Goal: Task Accomplishment & Management: Manage account settings

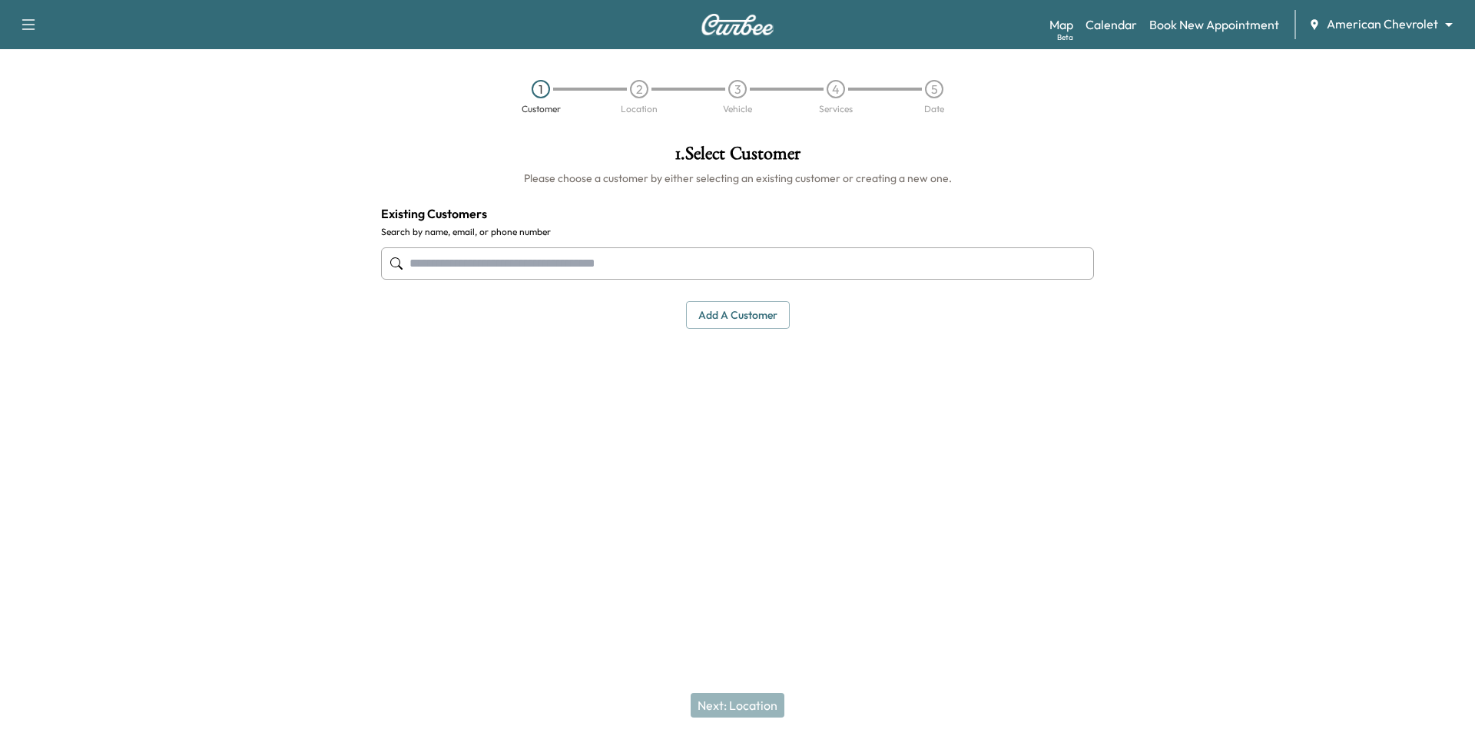
click at [1410, 21] on body "Support Log Out Map Beta Calendar Book New Appointment American Chevrolet *****…" at bounding box center [737, 368] width 1475 height 736
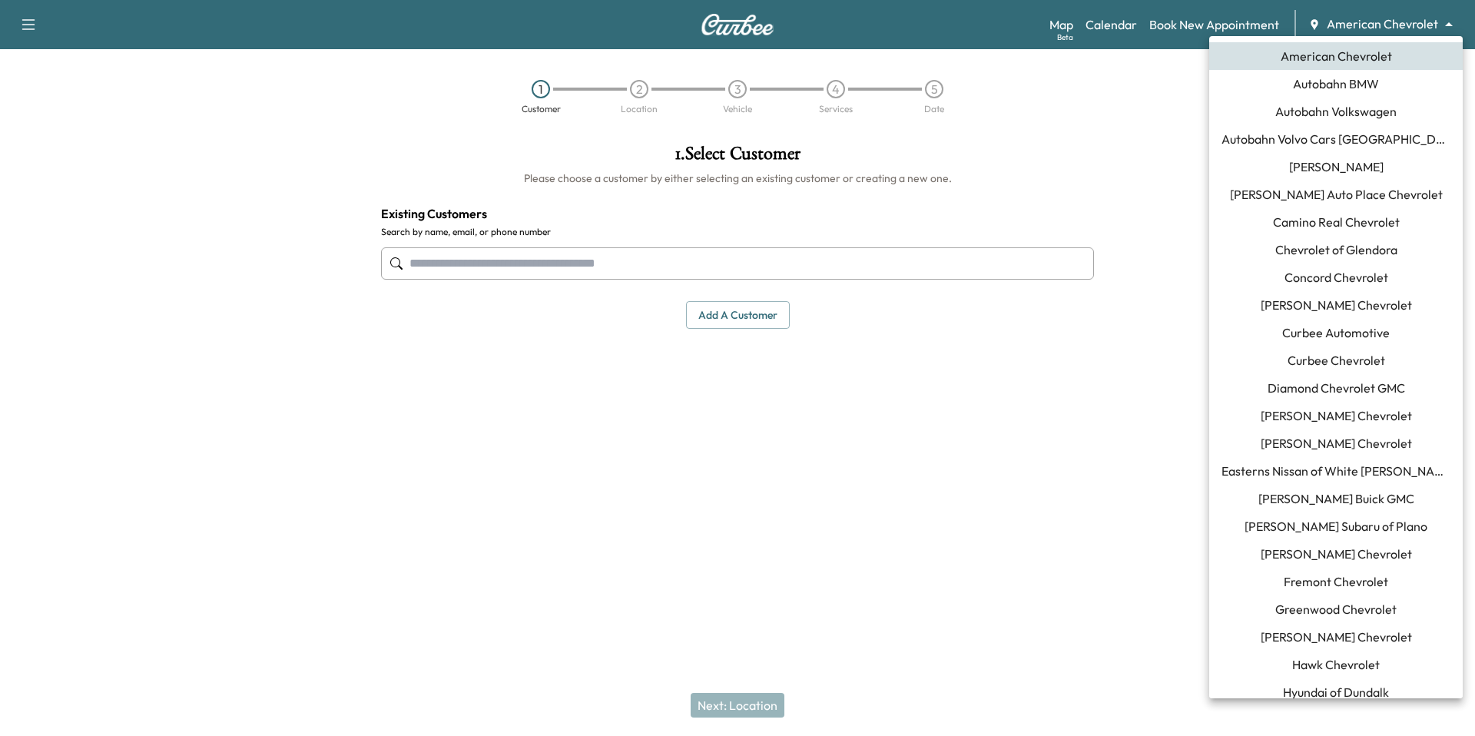
click at [1342, 495] on span "[PERSON_NAME] Buick GMC" at bounding box center [1336, 498] width 156 height 18
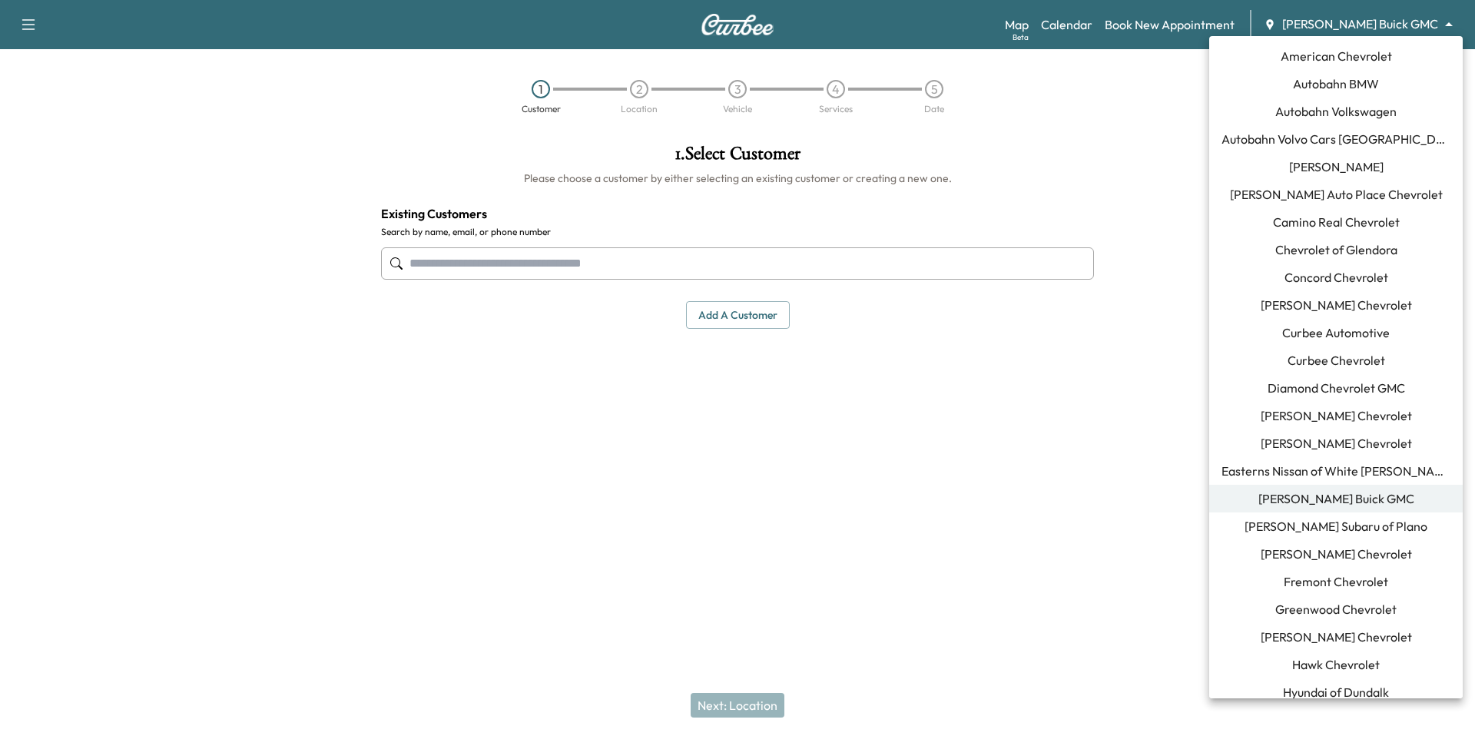
click at [1418, 20] on body "Support Log Out Map Beta Calendar Book New Appointment [PERSON_NAME] Buick GMC …" at bounding box center [737, 368] width 1475 height 736
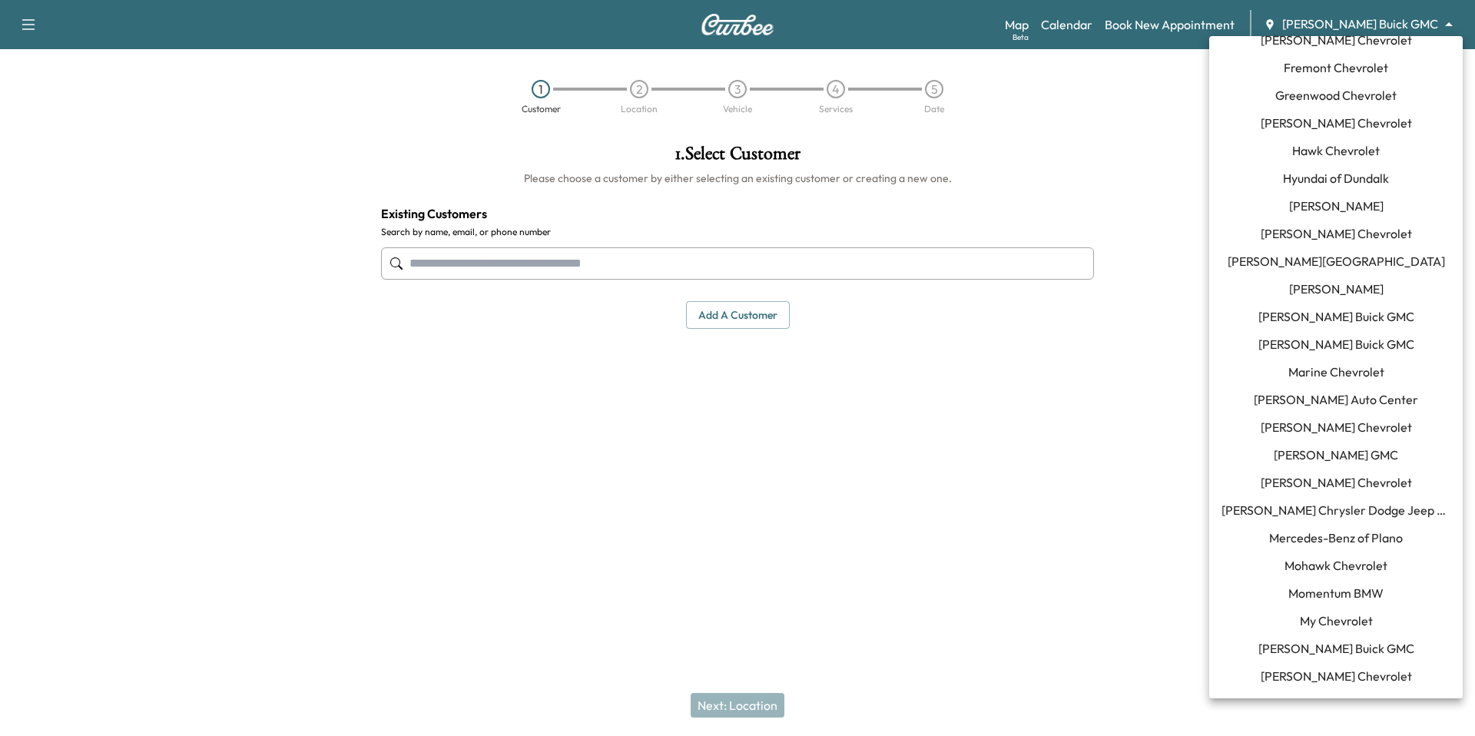
scroll to position [517, 0]
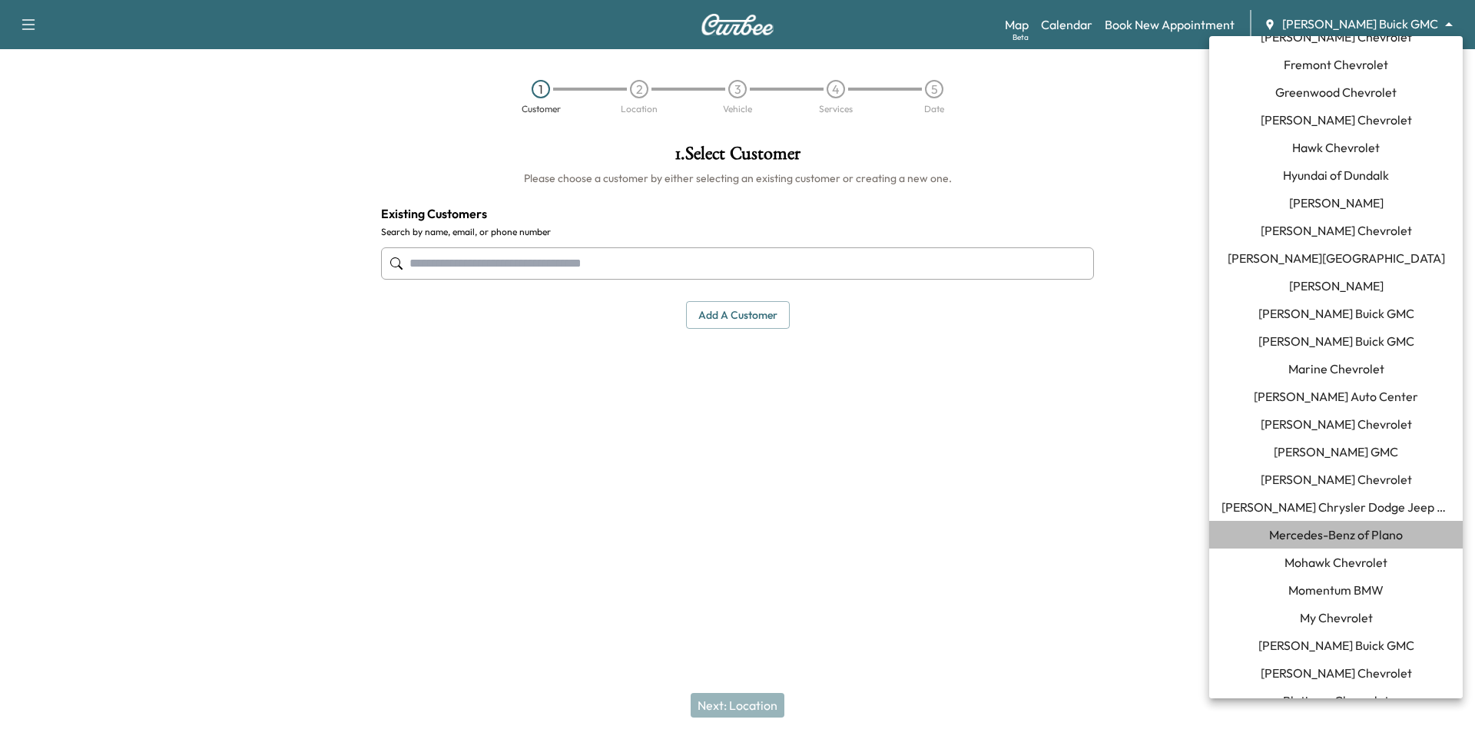
click at [1331, 521] on li "Mercedes-Benz of Plano" at bounding box center [1335, 535] width 253 height 28
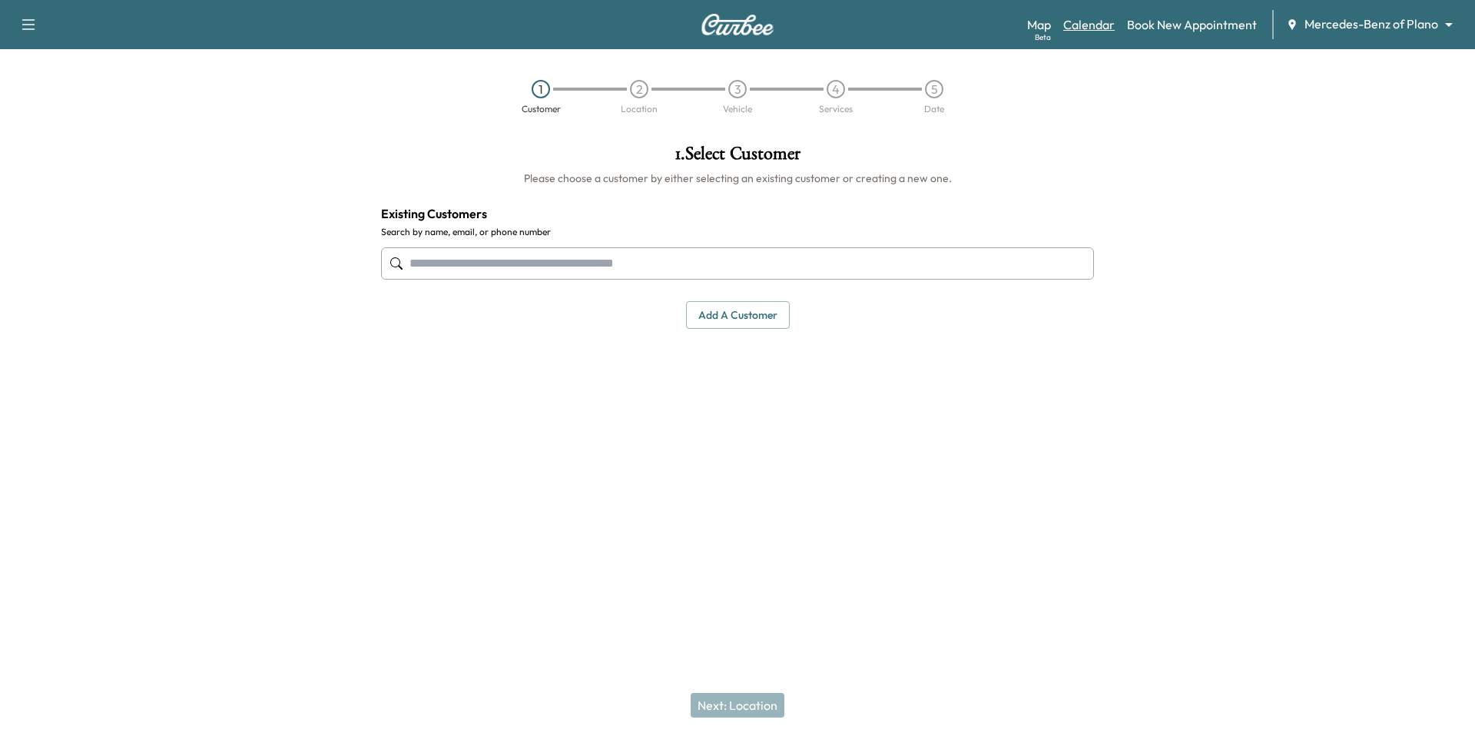
click at [1111, 31] on link "Calendar" at bounding box center [1088, 24] width 51 height 18
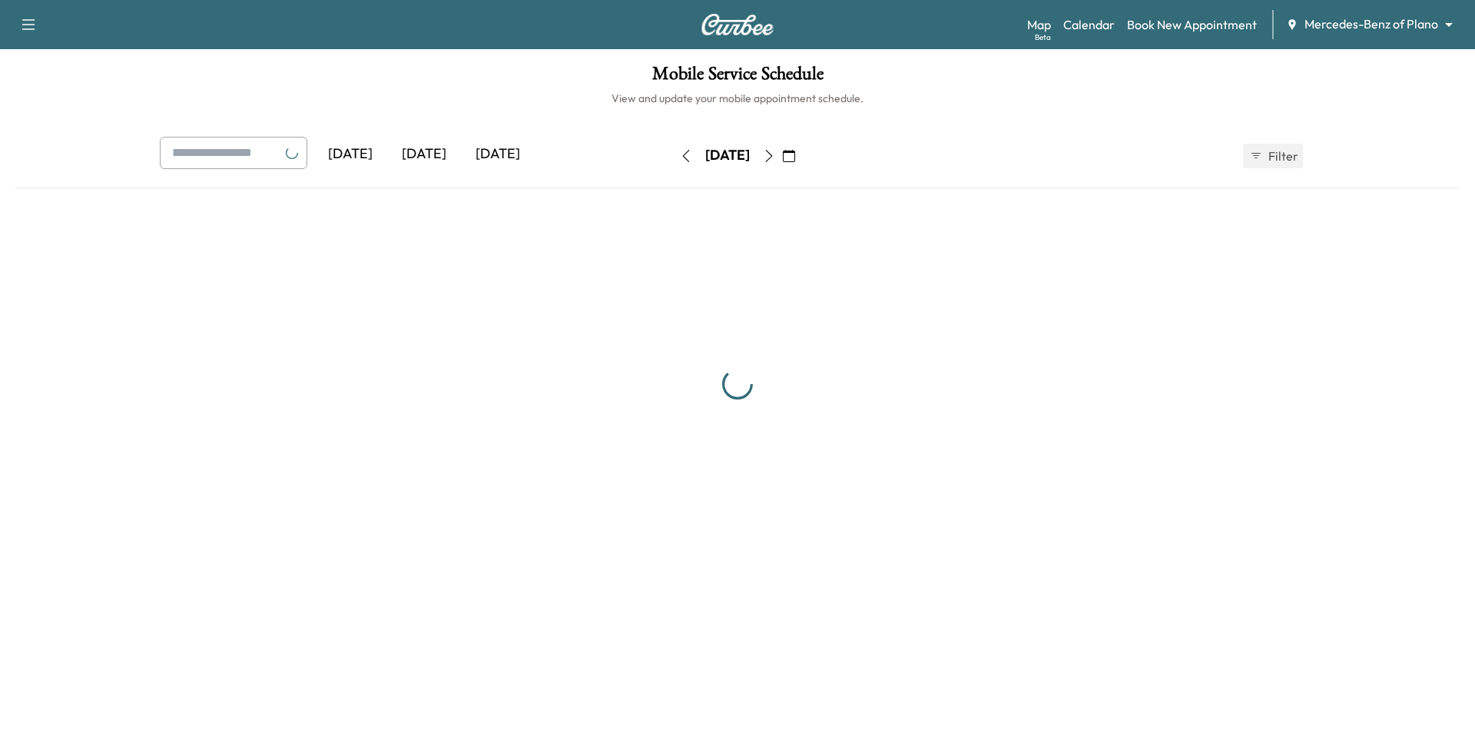
drag, startPoint x: 1111, startPoint y: 31, endPoint x: 985, endPoint y: 82, distance: 135.3
click at [989, 82] on div "Support Log Out Map Beta Calendar Book New Appointment Mercedes-Benz of Plano *…" at bounding box center [737, 292] width 1475 height 584
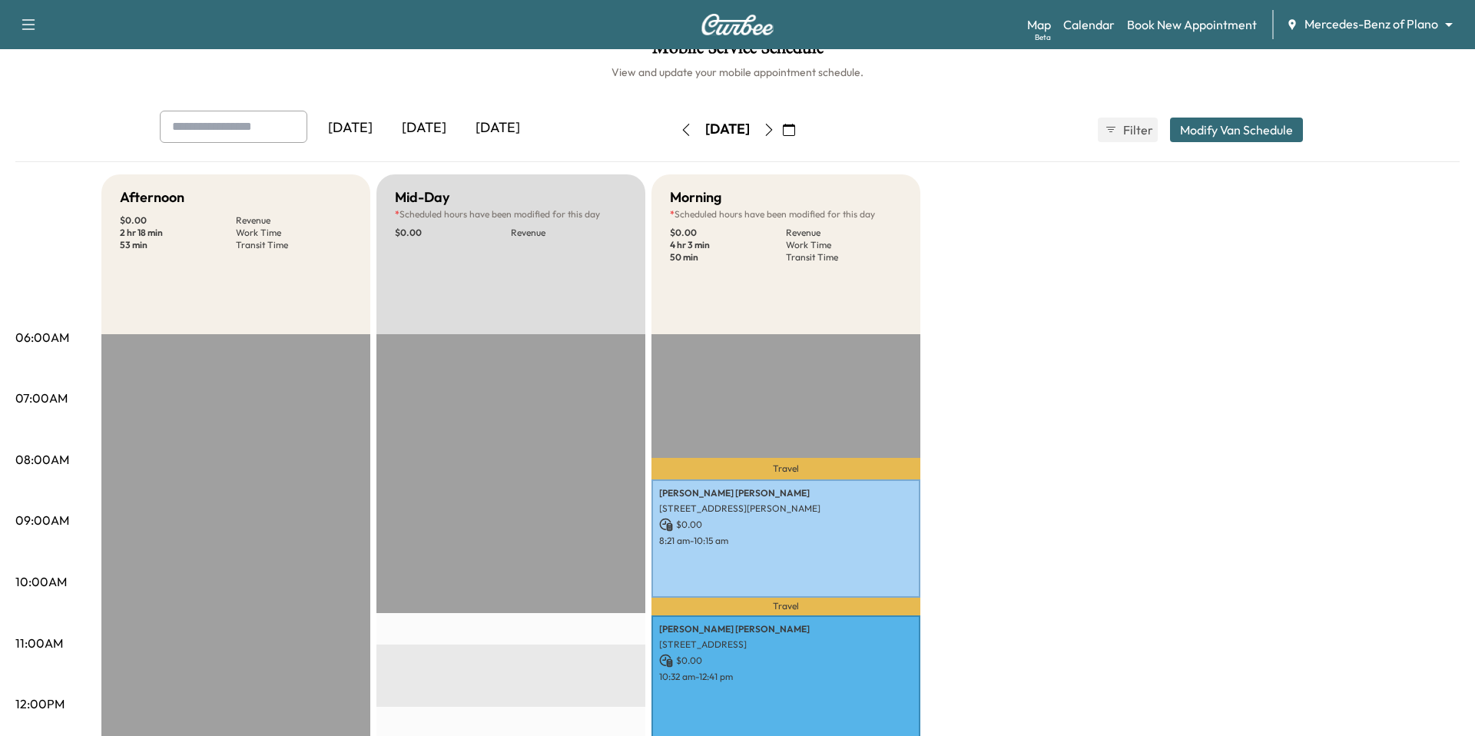
scroll to position [24, 0]
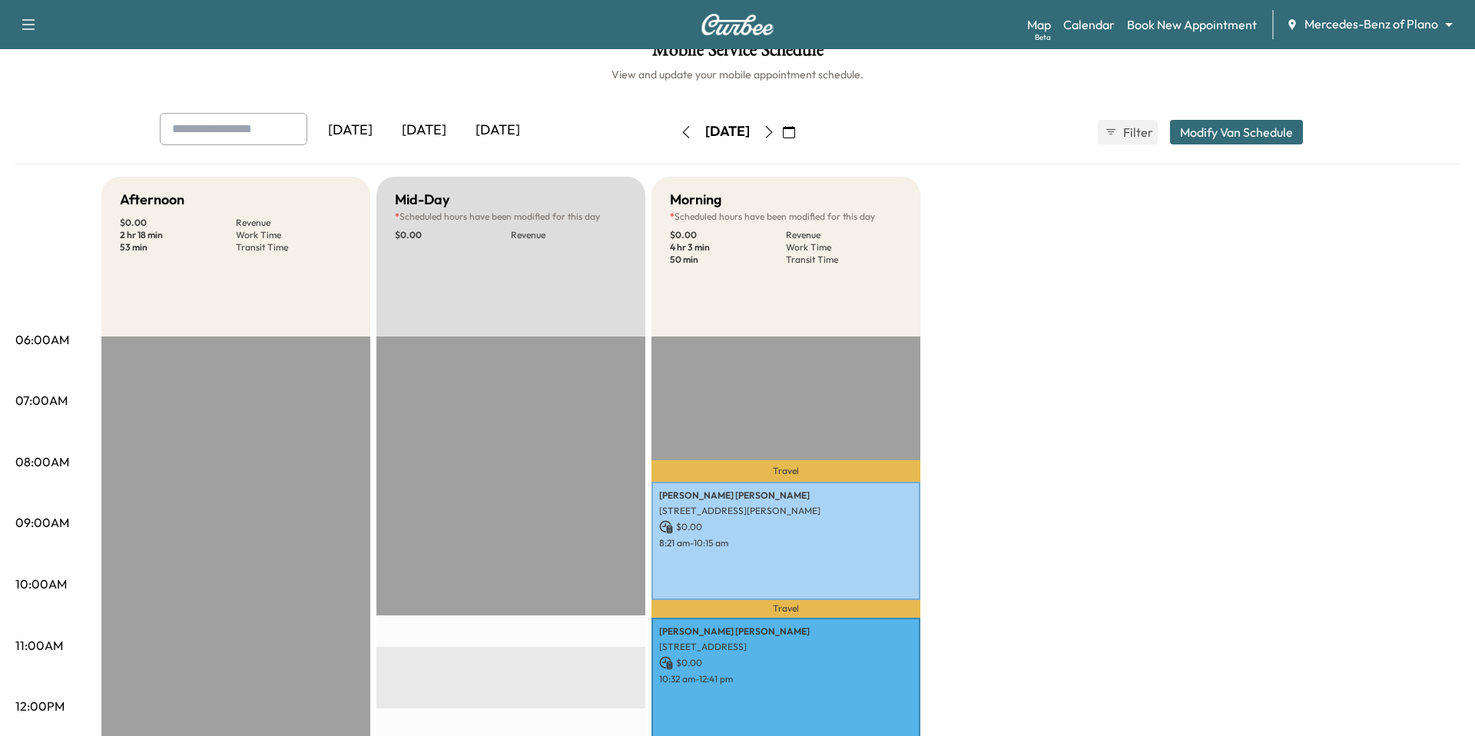
click at [775, 130] on icon "button" at bounding box center [769, 132] width 12 height 12
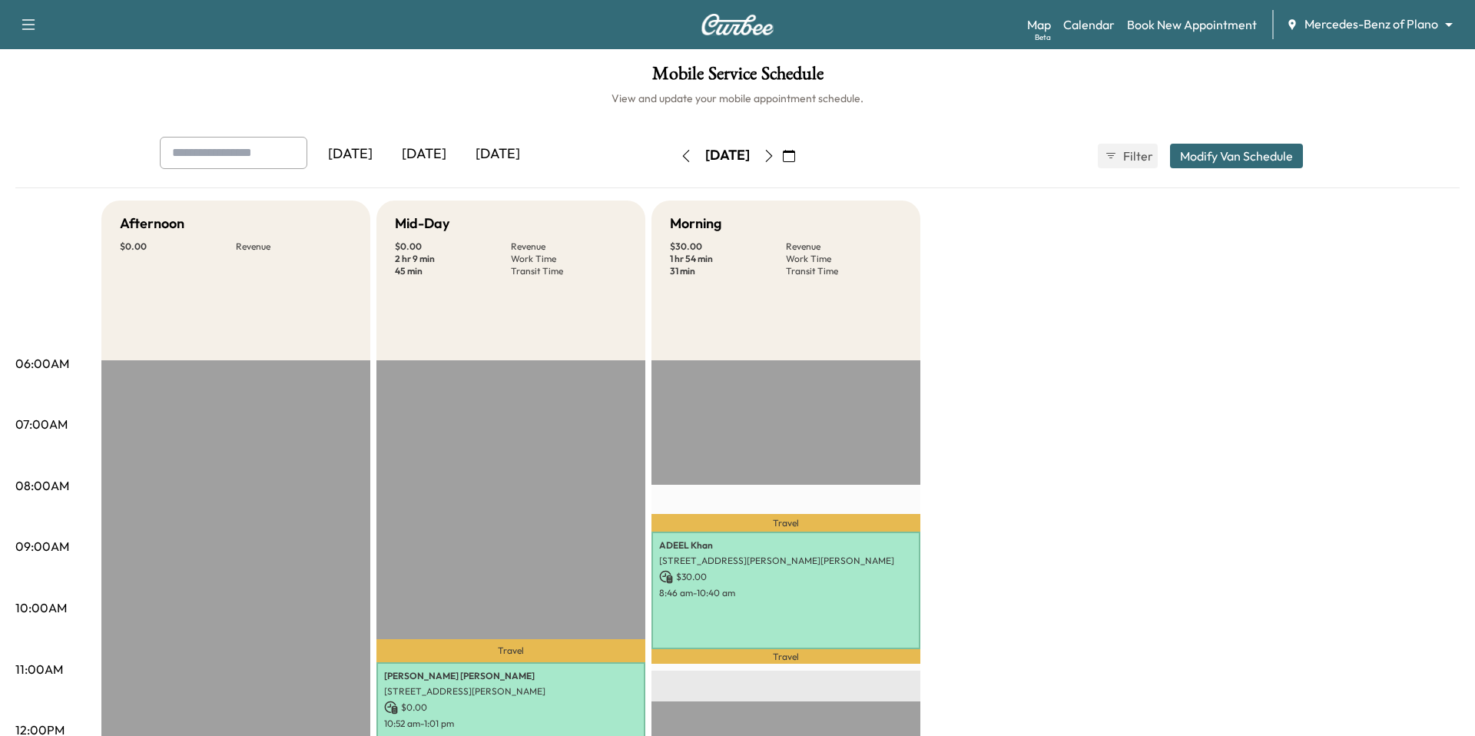
click at [756, 144] on button "button" at bounding box center [769, 156] width 26 height 25
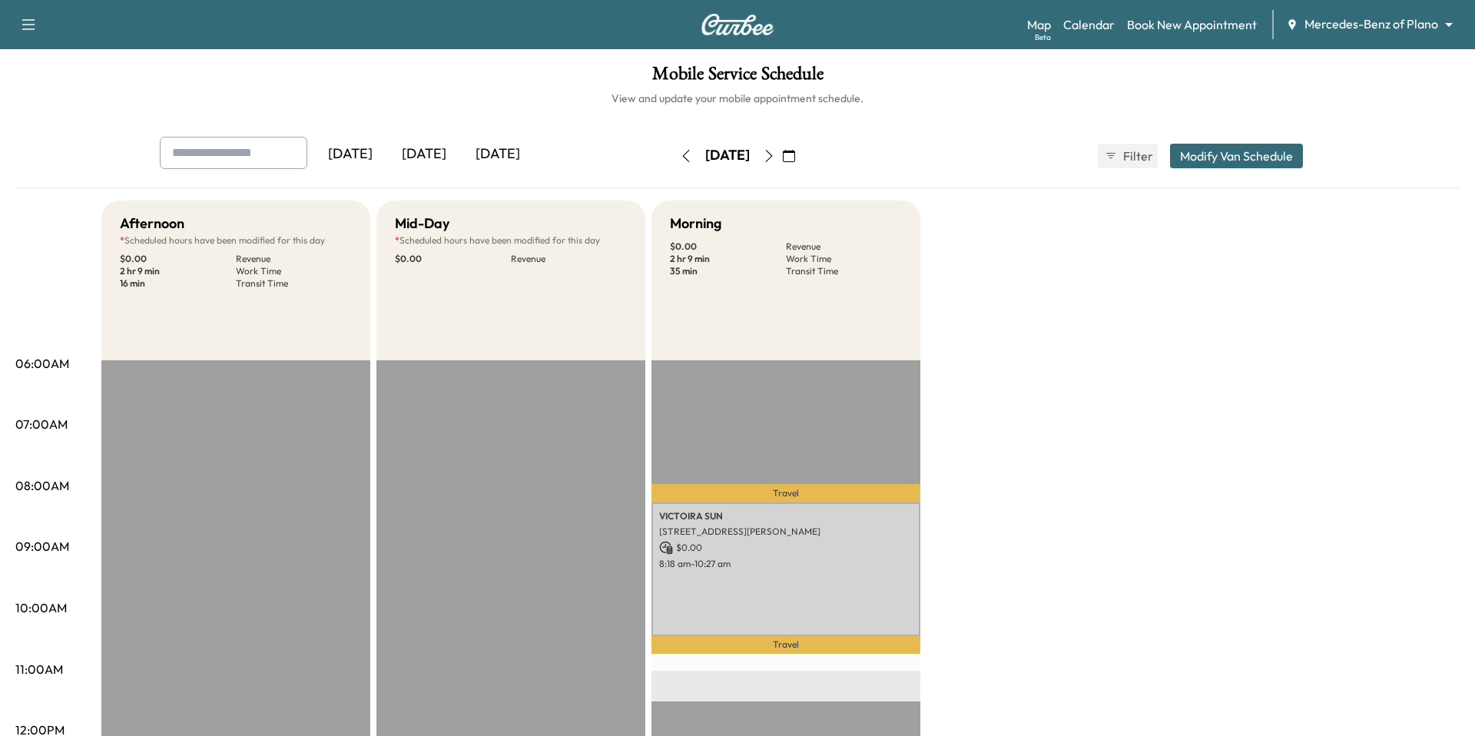
click at [680, 154] on icon "button" at bounding box center [686, 156] width 12 height 12
